Goal: Check status: Check status

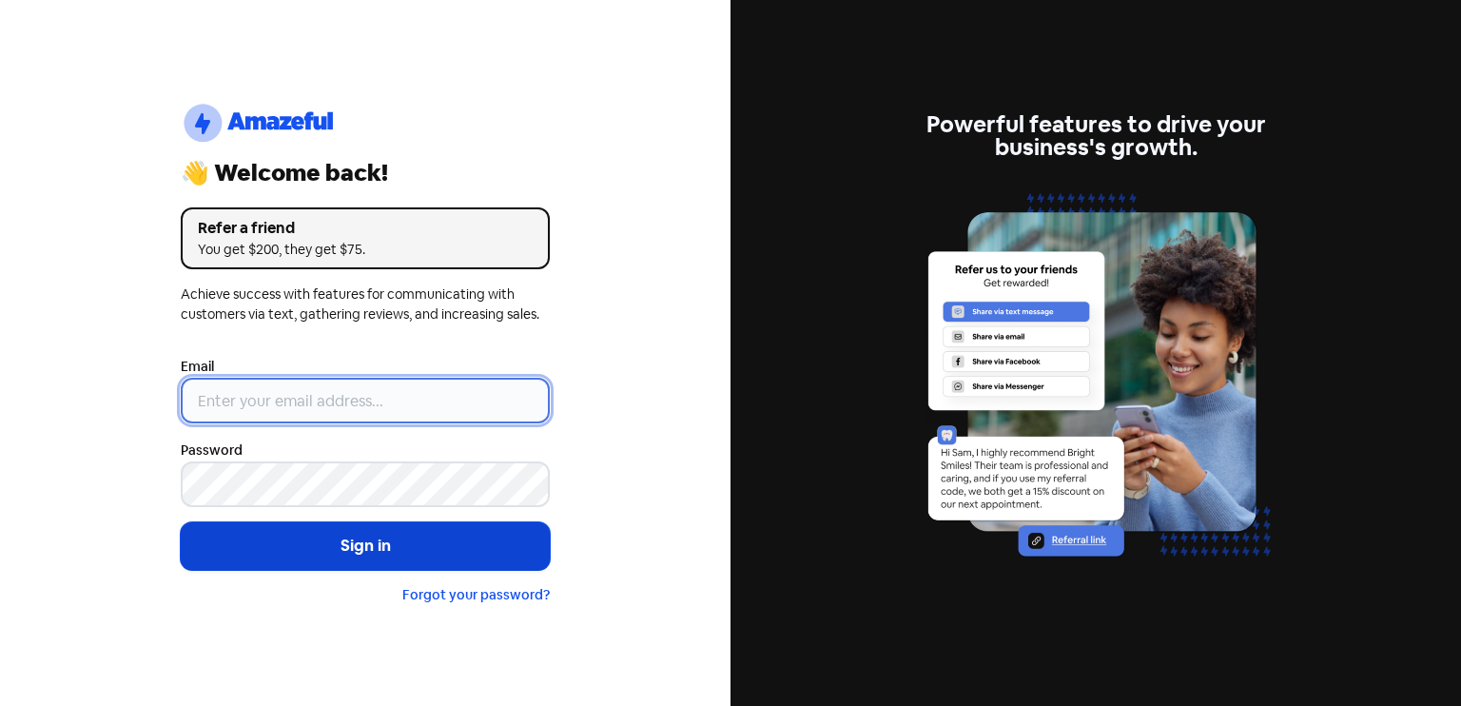
type input "[EMAIL_ADDRESS][DOMAIN_NAME]"
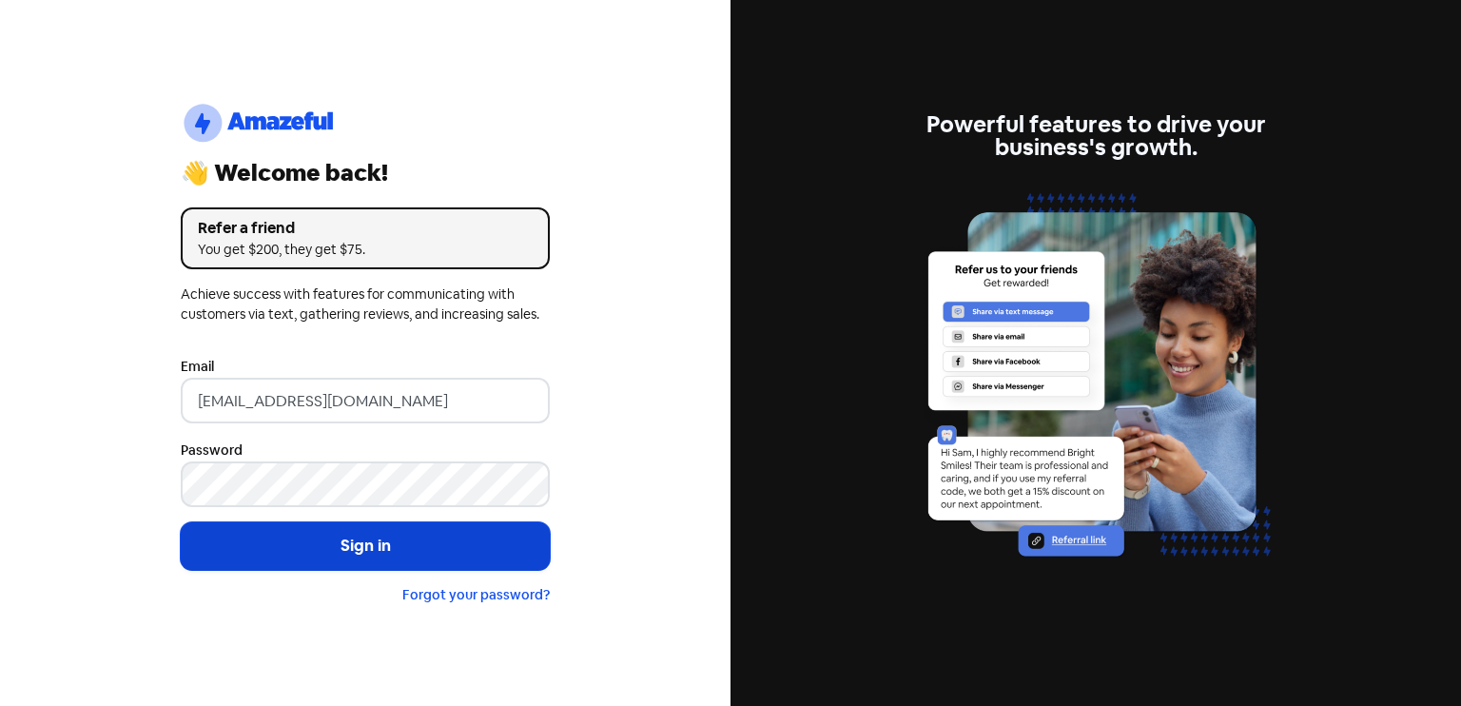
click at [339, 546] on button "Sign in" at bounding box center [365, 546] width 369 height 48
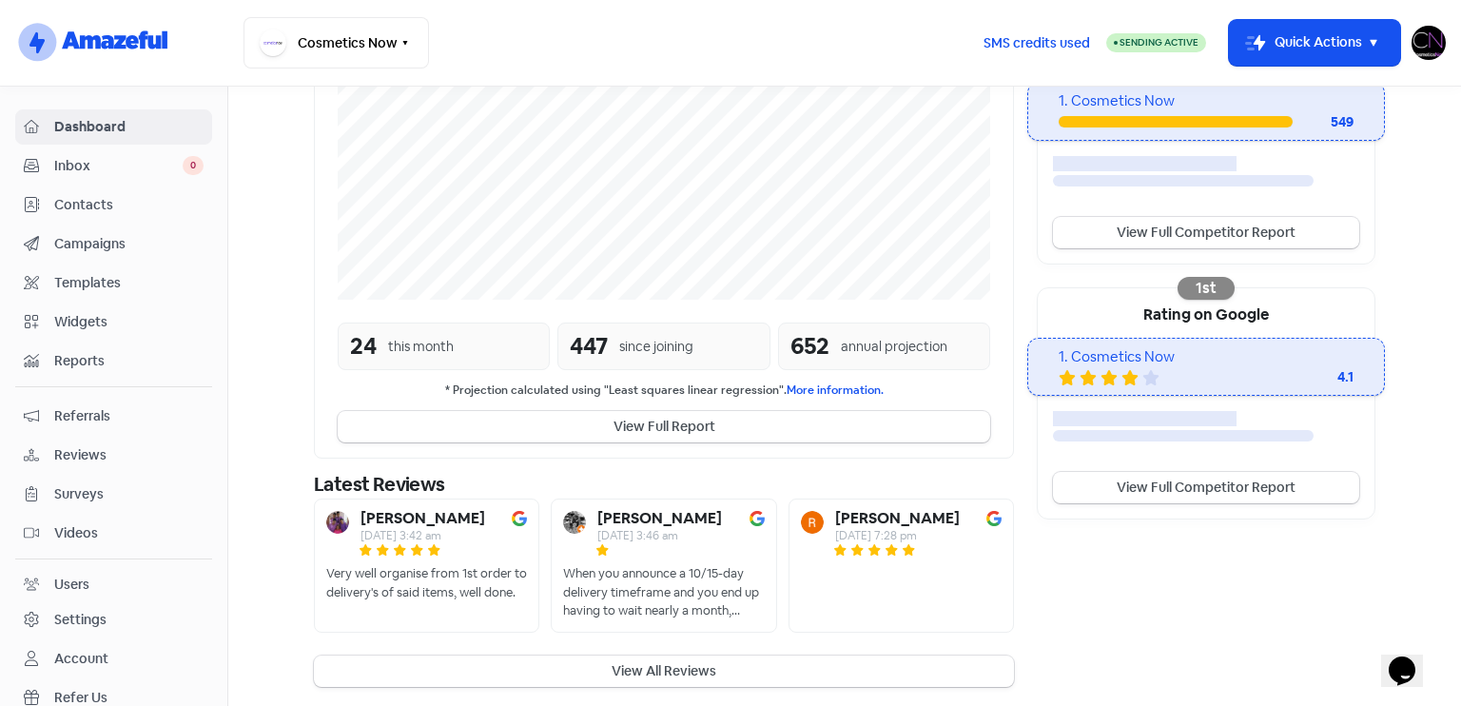
scroll to position [442, 0]
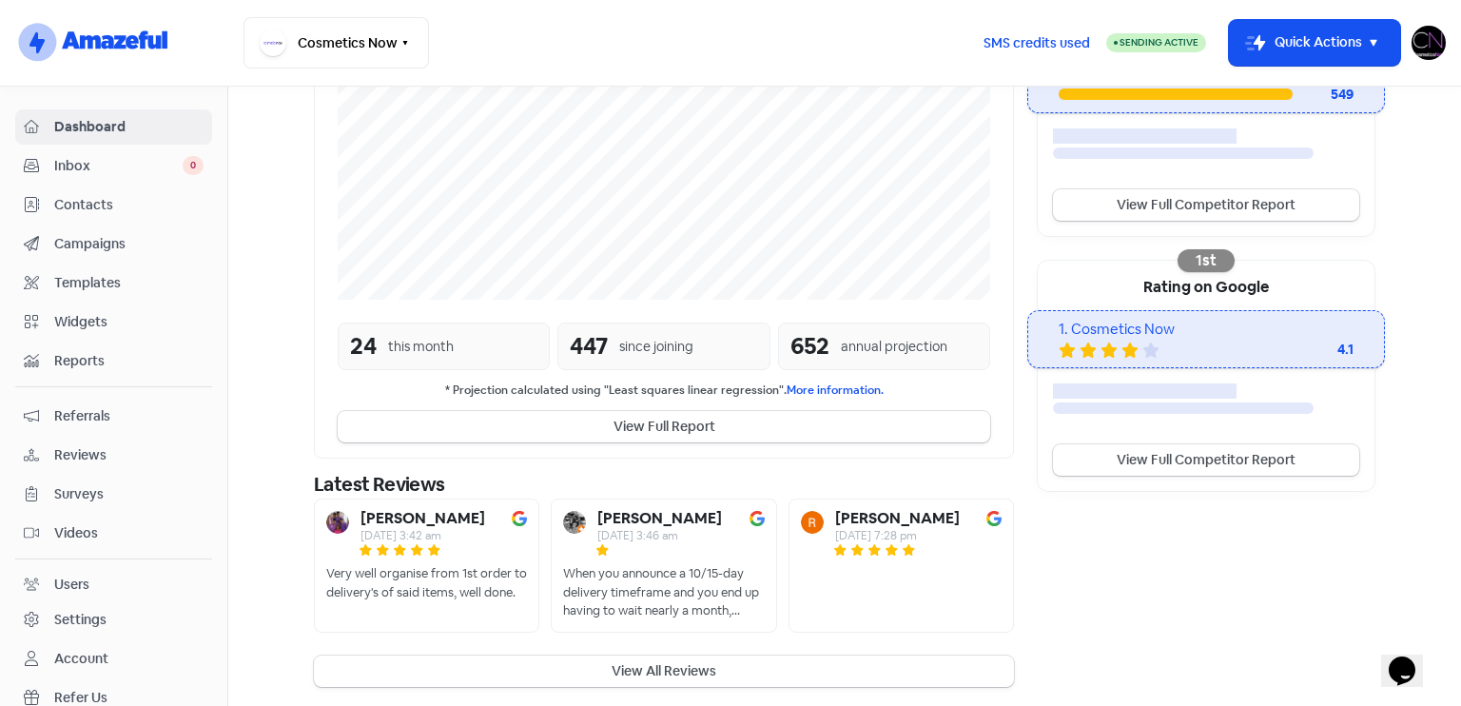
click at [396, 516] on b "[PERSON_NAME]" at bounding box center [422, 518] width 125 height 15
copy b "[PERSON_NAME]"
click at [106, 448] on span "Reviews" at bounding box center [128, 455] width 149 height 20
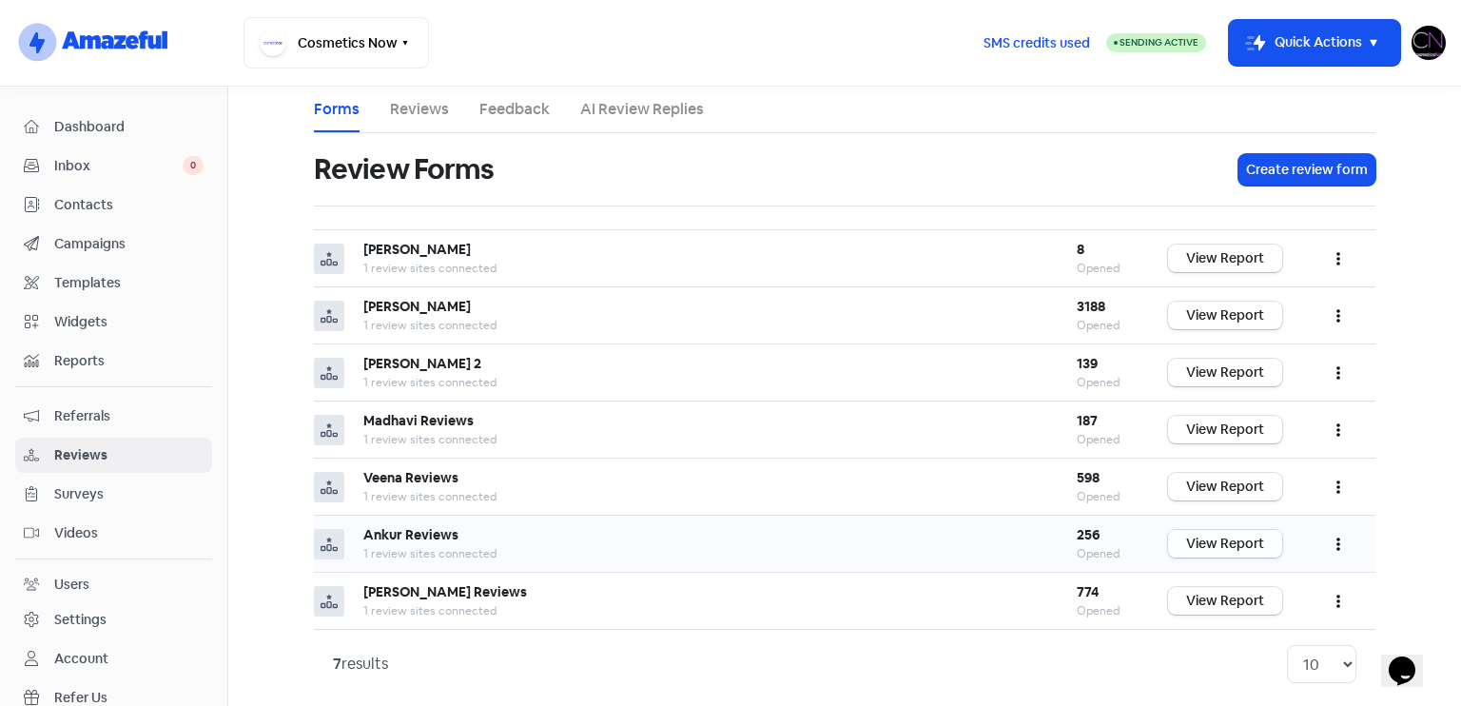
click at [1227, 533] on link "View Report" at bounding box center [1225, 544] width 114 height 28
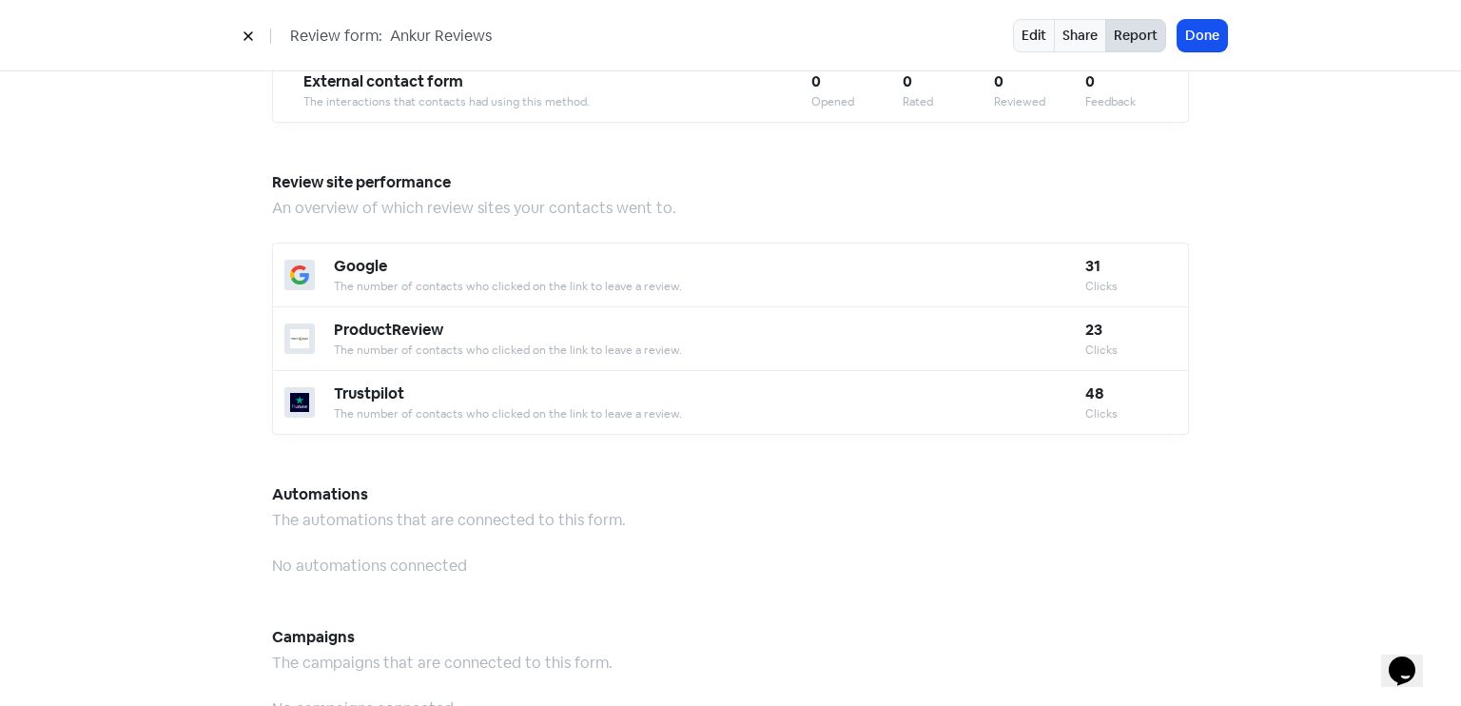
scroll to position [1665, 0]
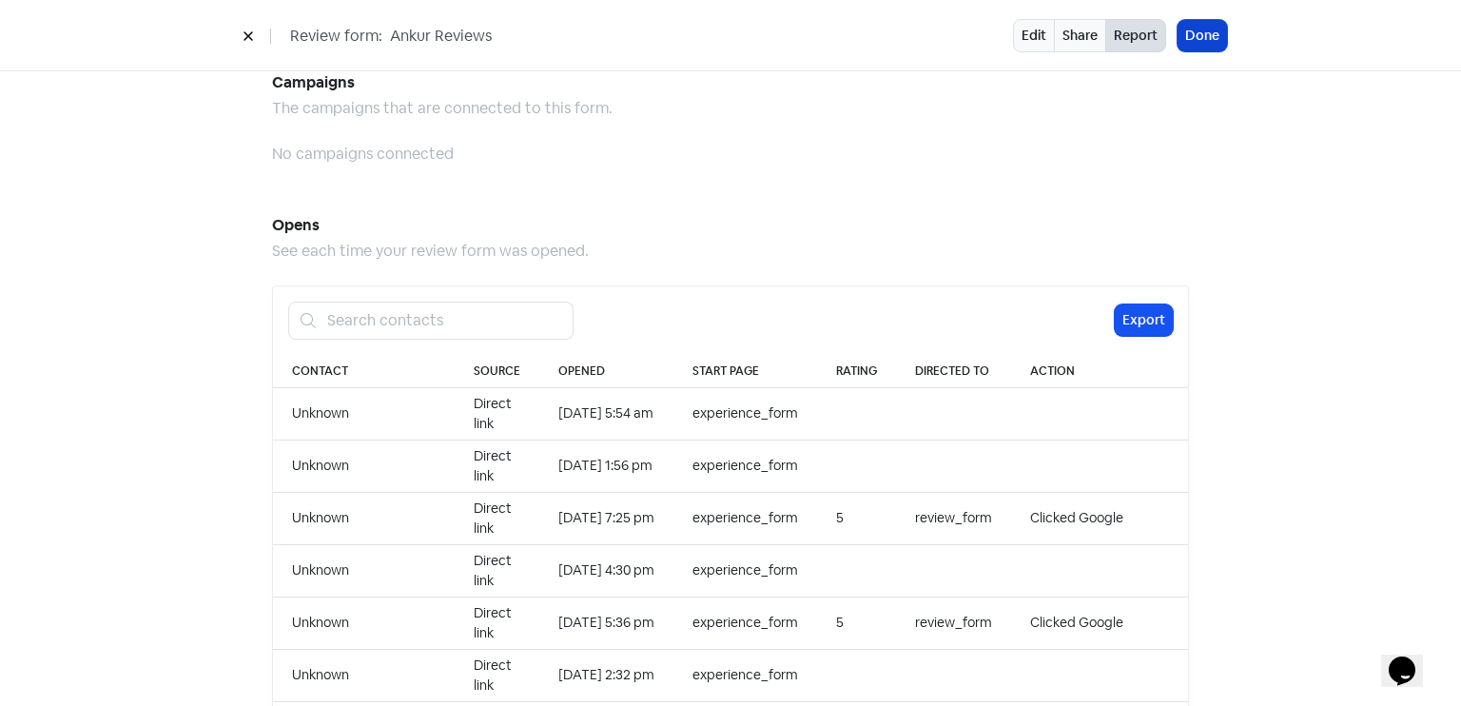
click at [1194, 28] on button "Done" at bounding box center [1201, 35] width 49 height 31
